Goal: Check status

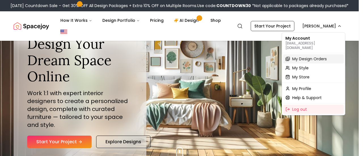
click at [303, 56] on span "My Design Orders" at bounding box center [309, 59] width 35 height 6
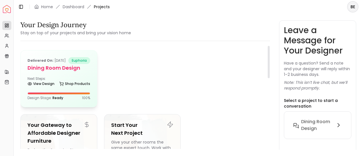
click at [70, 72] on h5 "Dining Room Design" at bounding box center [59, 68] width 63 height 8
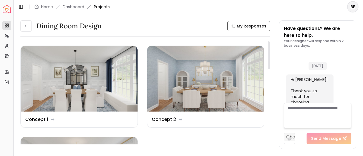
scroll to position [989, 0]
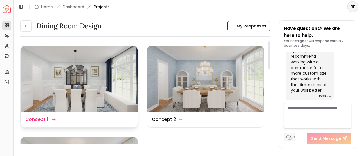
click at [82, 86] on img at bounding box center [79, 79] width 117 height 66
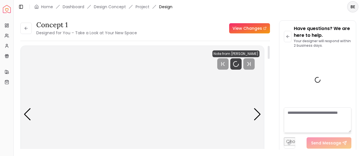
scroll to position [985, 0]
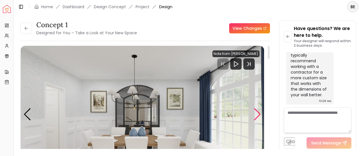
click at [256, 113] on div "Next slide" at bounding box center [258, 114] width 8 height 12
